Goal: Information Seeking & Learning: Understand process/instructions

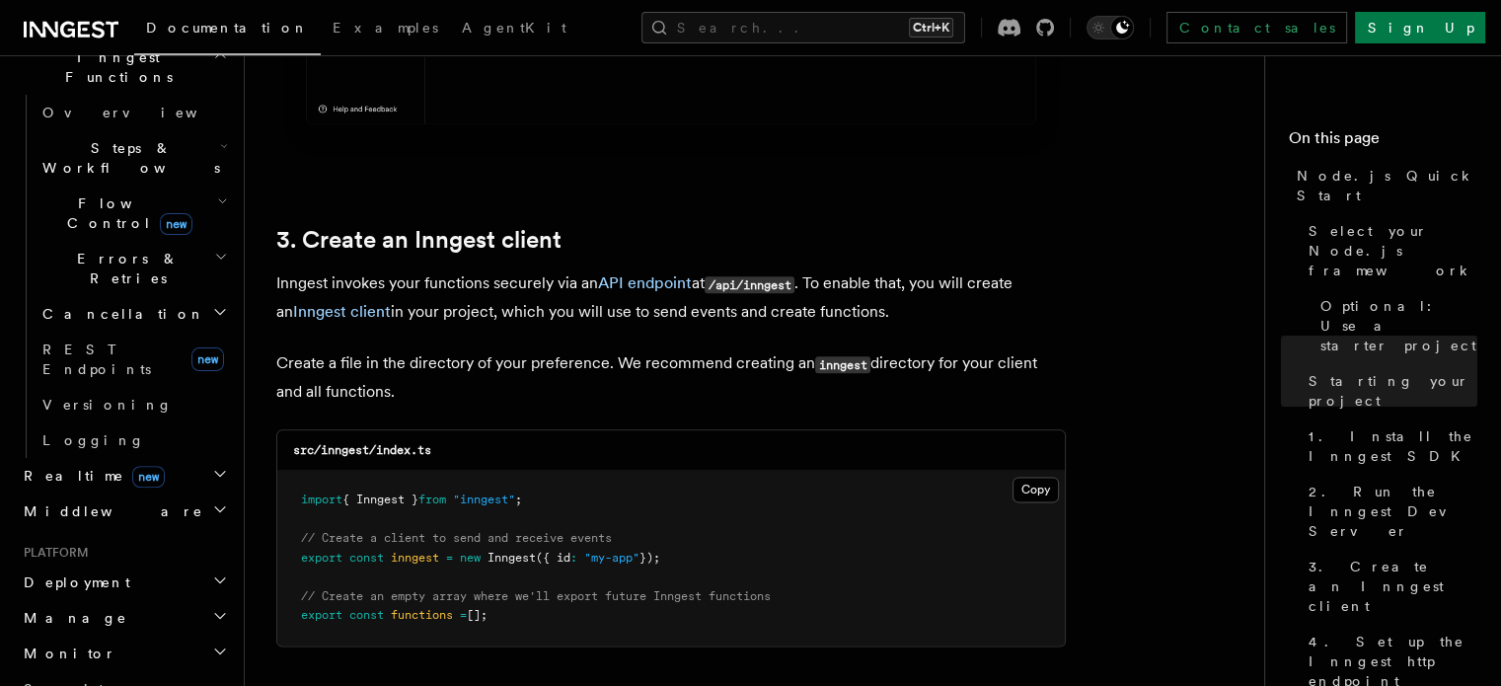
scroll to position [2566, 0]
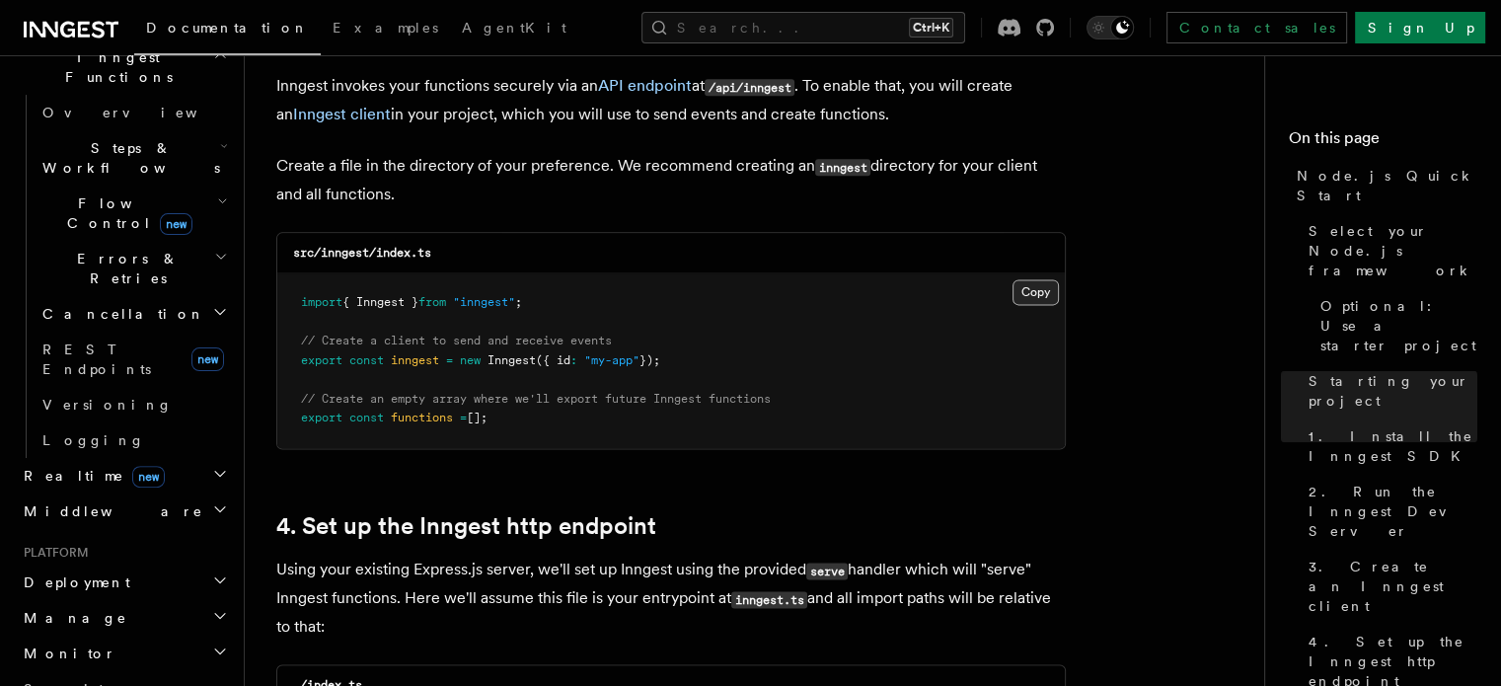
click at [1028, 295] on button "Copy Copied" at bounding box center [1035, 292] width 46 height 26
click at [1034, 295] on button "Copy Copied" at bounding box center [1035, 292] width 46 height 26
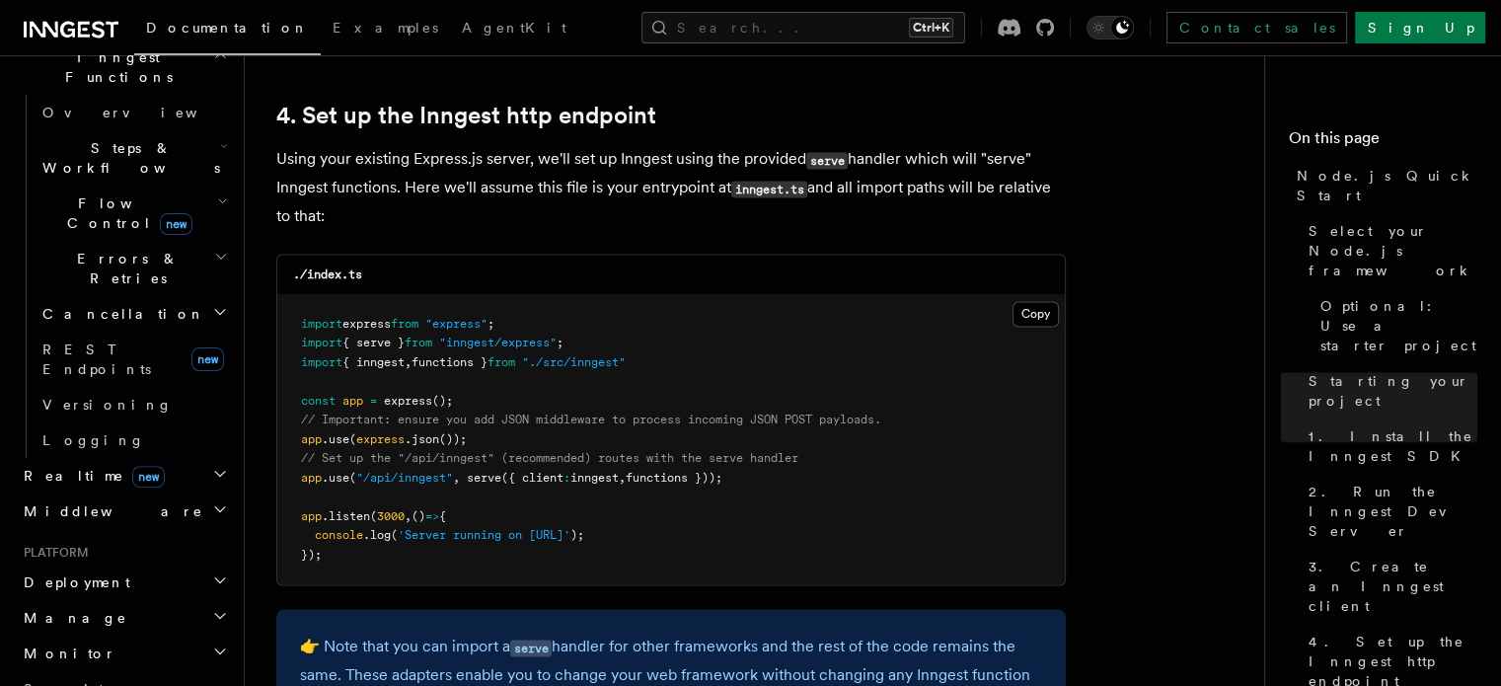
scroll to position [3059, 0]
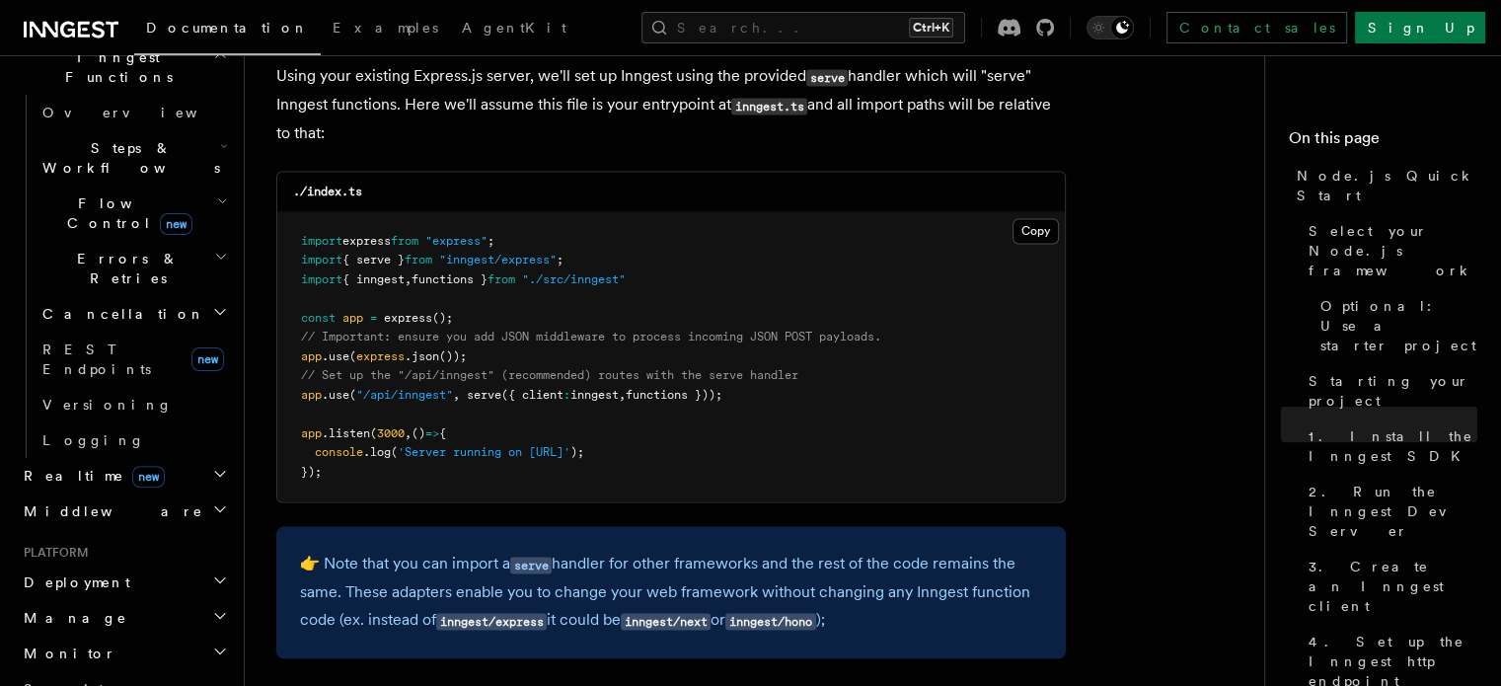
drag, startPoint x: 301, startPoint y: 396, endPoint x: 772, endPoint y: 405, distance: 470.8
click at [772, 405] on pre "import express from "express" ; import { serve } from "inngest/express" ; impor…" at bounding box center [670, 357] width 787 height 290
copy span "app .use ( "/api/inngest" , serve ({ client : inngest , functions }));"
click at [804, 396] on pre "import express from "express" ; import { serve } from "inngest/express" ; impor…" at bounding box center [670, 357] width 787 height 290
drag, startPoint x: 296, startPoint y: 403, endPoint x: 781, endPoint y: 400, distance: 485.5
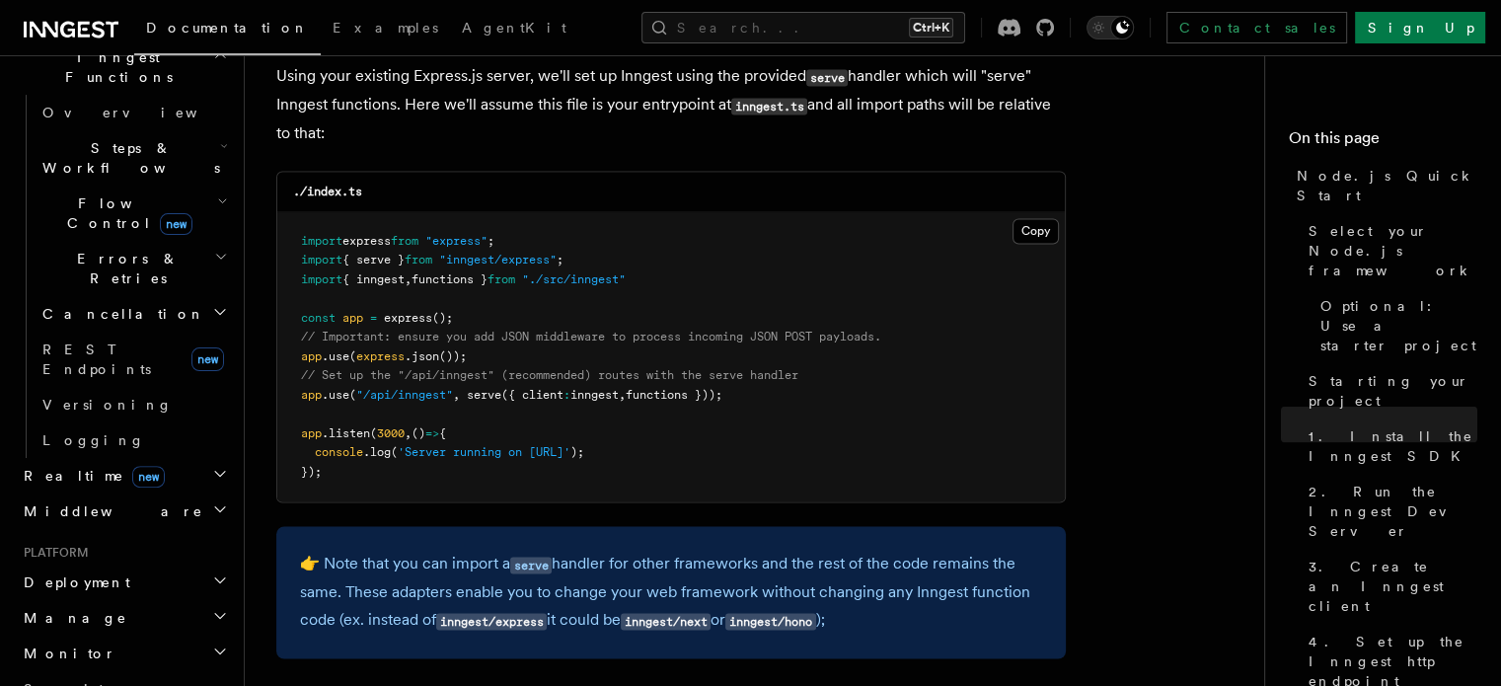
click at [781, 400] on pre "import express from "express" ; import { serve } from "inngest/express" ; impor…" at bounding box center [670, 357] width 787 height 290
copy span "app .use ( "/api/inngest" , serve ({ client : inngest , functions }));"
drag, startPoint x: 449, startPoint y: 425, endPoint x: 461, endPoint y: 421, distance: 12.5
click at [461, 421] on pre "import express from "express" ; import { serve } from "inngest/express" ; impor…" at bounding box center [670, 357] width 787 height 290
drag, startPoint x: 589, startPoint y: 263, endPoint x: 274, endPoint y: 263, distance: 314.8
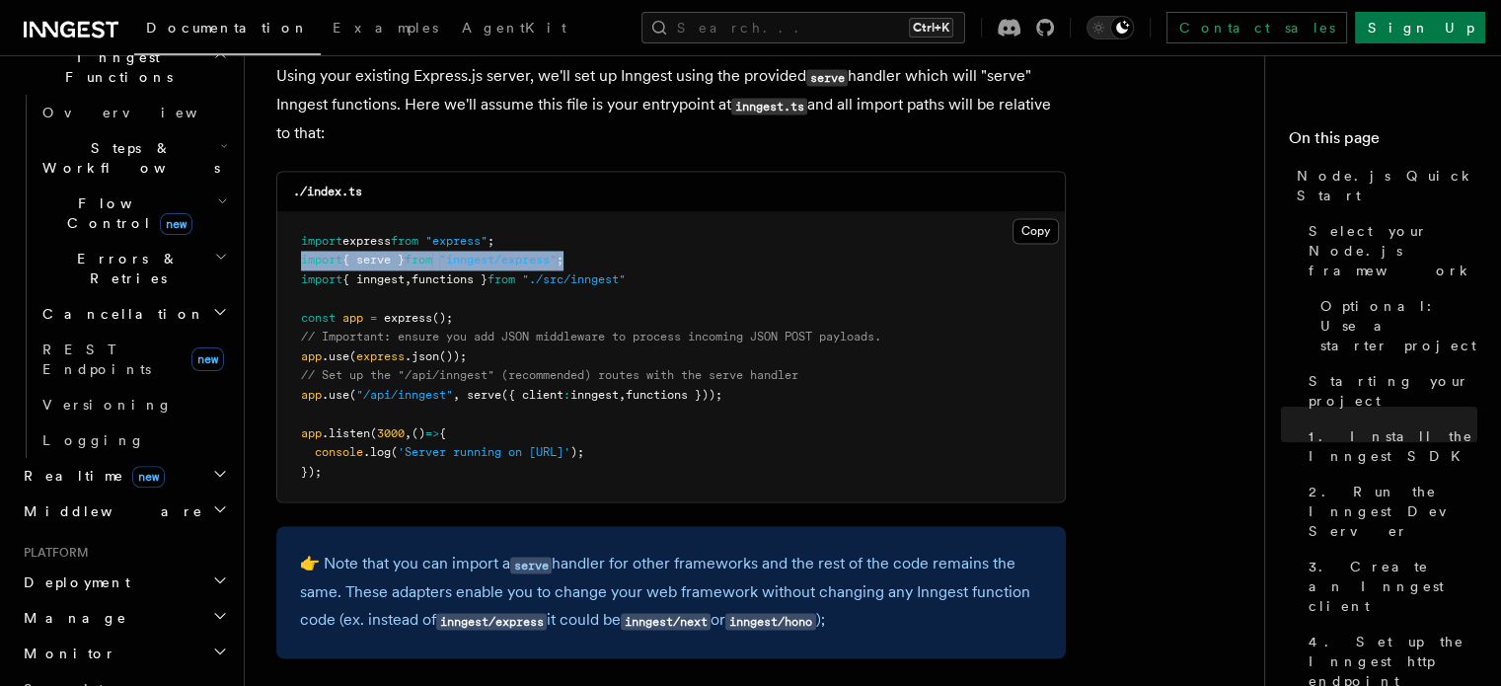
copy span "import { serve } from "inngest/express" ;"
click at [905, 210] on div "./index.ts" at bounding box center [670, 192] width 787 height 40
